Goal: Transaction & Acquisition: Purchase product/service

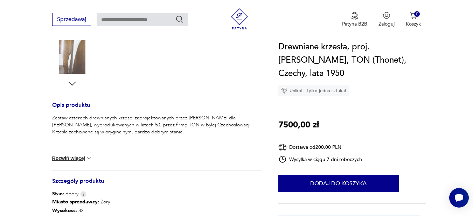
scroll to position [117, 0]
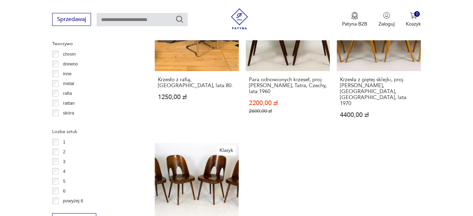
scroll to position [1061, 0]
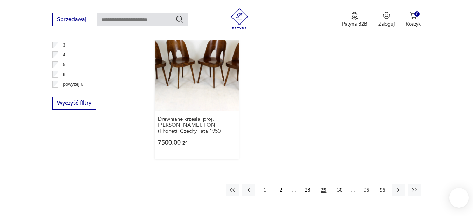
click at [214, 116] on h3 "Drewniane krzesła, proj. [PERSON_NAME], TON (Thonet), Czechy, lata 1950" at bounding box center [197, 125] width 78 height 18
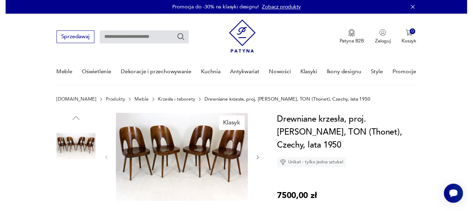
scroll to position [58, 0]
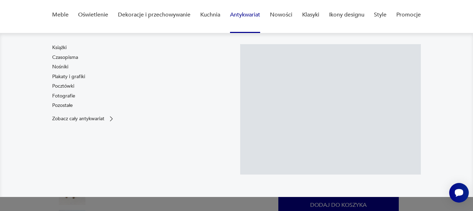
click at [304, 89] on div at bounding box center [330, 109] width 181 height 130
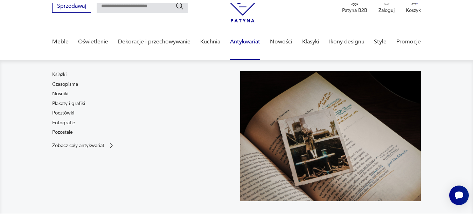
scroll to position [0, 0]
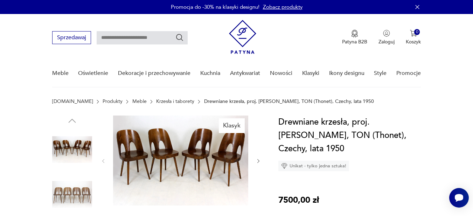
drag, startPoint x: 296, startPoint y: 149, endPoint x: 272, endPoint y: 120, distance: 37.8
copy h1 "Drewniane krzesła, proj. [PERSON_NAME], TON (Thonet), Czechy, lata 1950"
